Goal: Check status: Check status

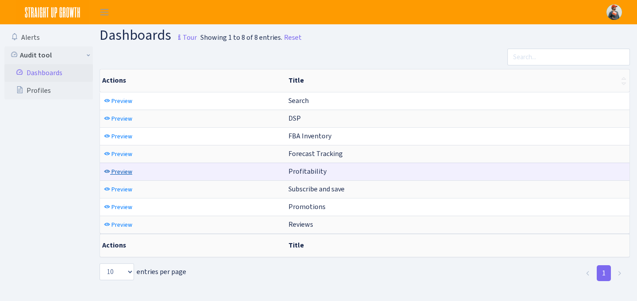
click at [119, 169] on span "Preview" at bounding box center [121, 172] width 21 height 8
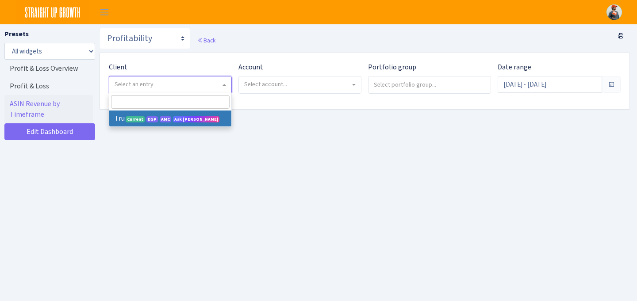
click at [154, 88] on span "Select an entry" at bounding box center [168, 84] width 106 height 9
select select "482"
select select
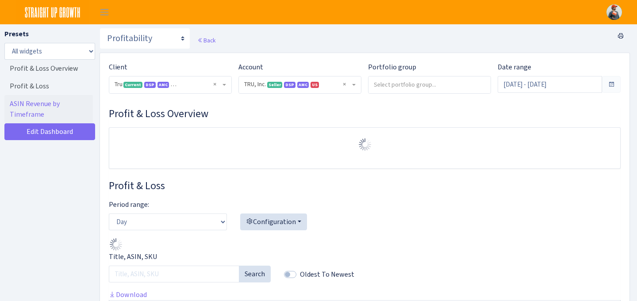
select select "1761349761672784"
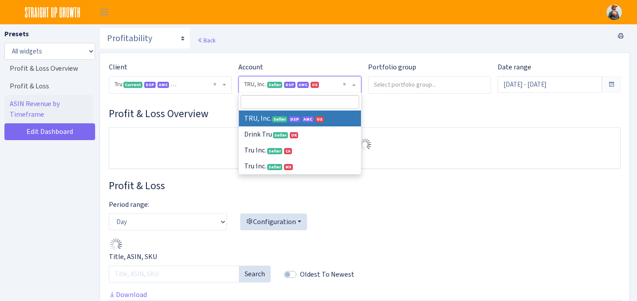
click at [289, 84] on span "DSP" at bounding box center [289, 85] width 11 height 6
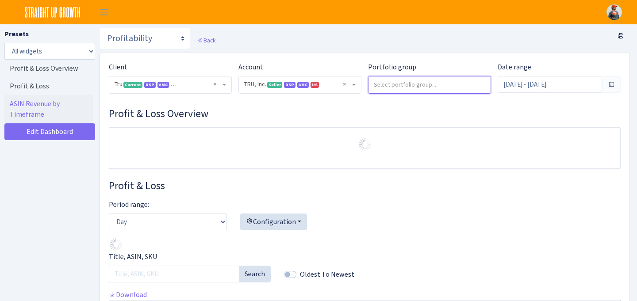
click at [417, 77] on input "search" at bounding box center [429, 85] width 122 height 16
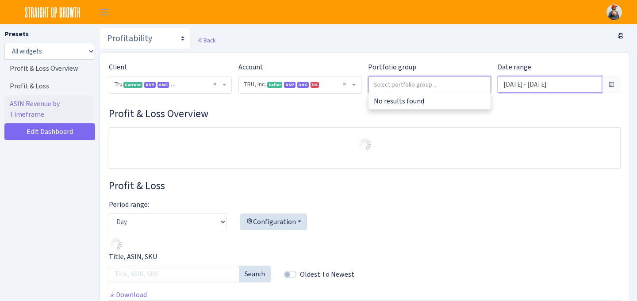
click at [546, 81] on input "Sep 8, 2025 - Oct 7, 2025" at bounding box center [550, 84] width 104 height 17
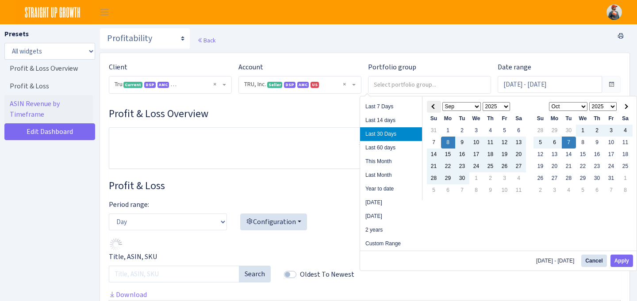
click at [431, 107] on th at bounding box center [434, 107] width 14 height 12
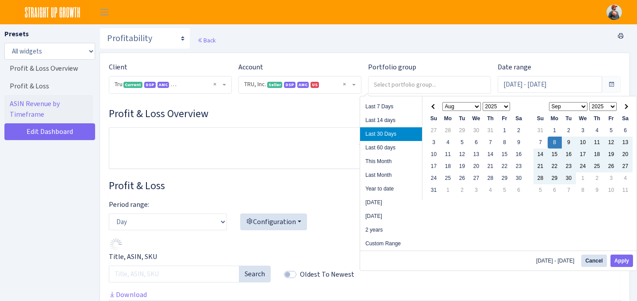
click at [431, 107] on th at bounding box center [434, 107] width 14 height 12
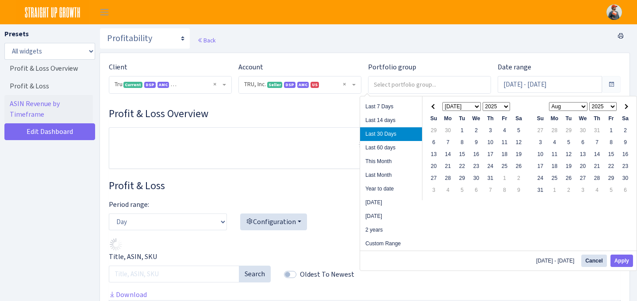
click at [431, 107] on th at bounding box center [434, 107] width 14 height 12
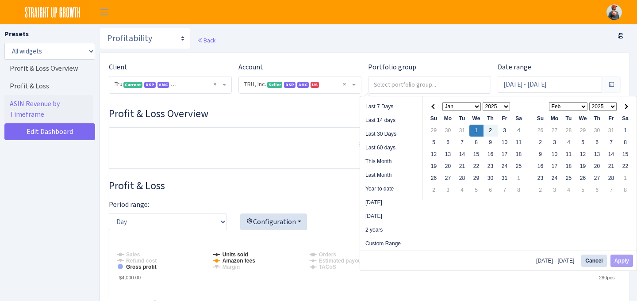
click at [585, 107] on select "Jan Feb Mar Apr May Jun Jul Aug Sep Oct Nov Dec" at bounding box center [568, 106] width 39 height 9
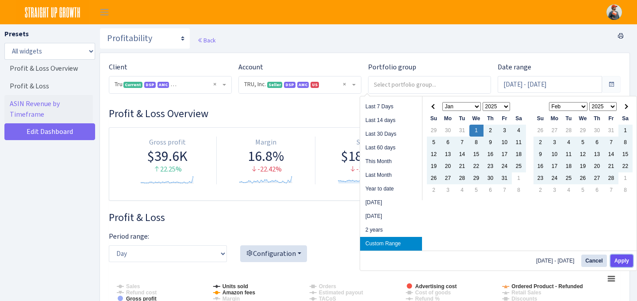
click at [619, 256] on button "Apply" at bounding box center [621, 261] width 23 height 12
type input "[DATE] - [DATE]"
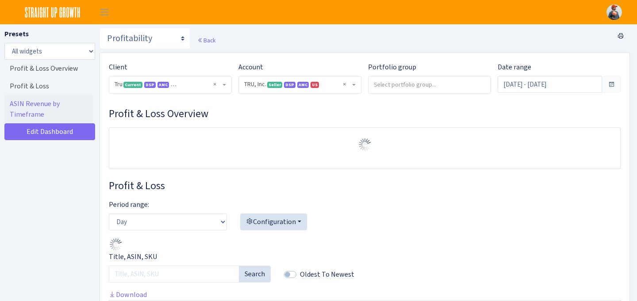
select select "1761349761672784"
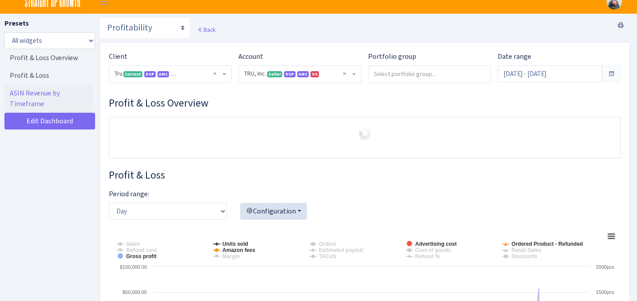
scroll to position [11, 0]
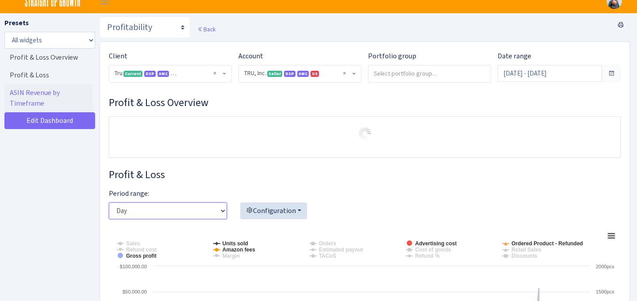
click at [211, 213] on select "Day Week Month" at bounding box center [168, 211] width 118 height 17
select select "month"
click at [109, 203] on select "Day Week Month" at bounding box center [168, 211] width 118 height 17
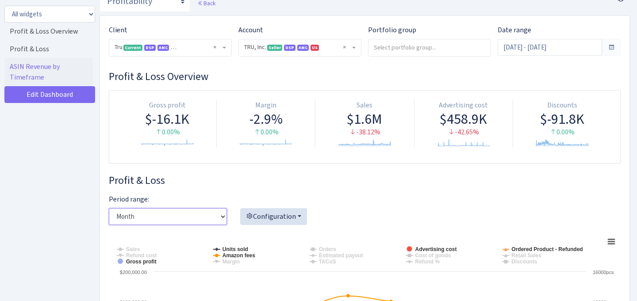
scroll to position [0, 0]
